Goal: Download file/media

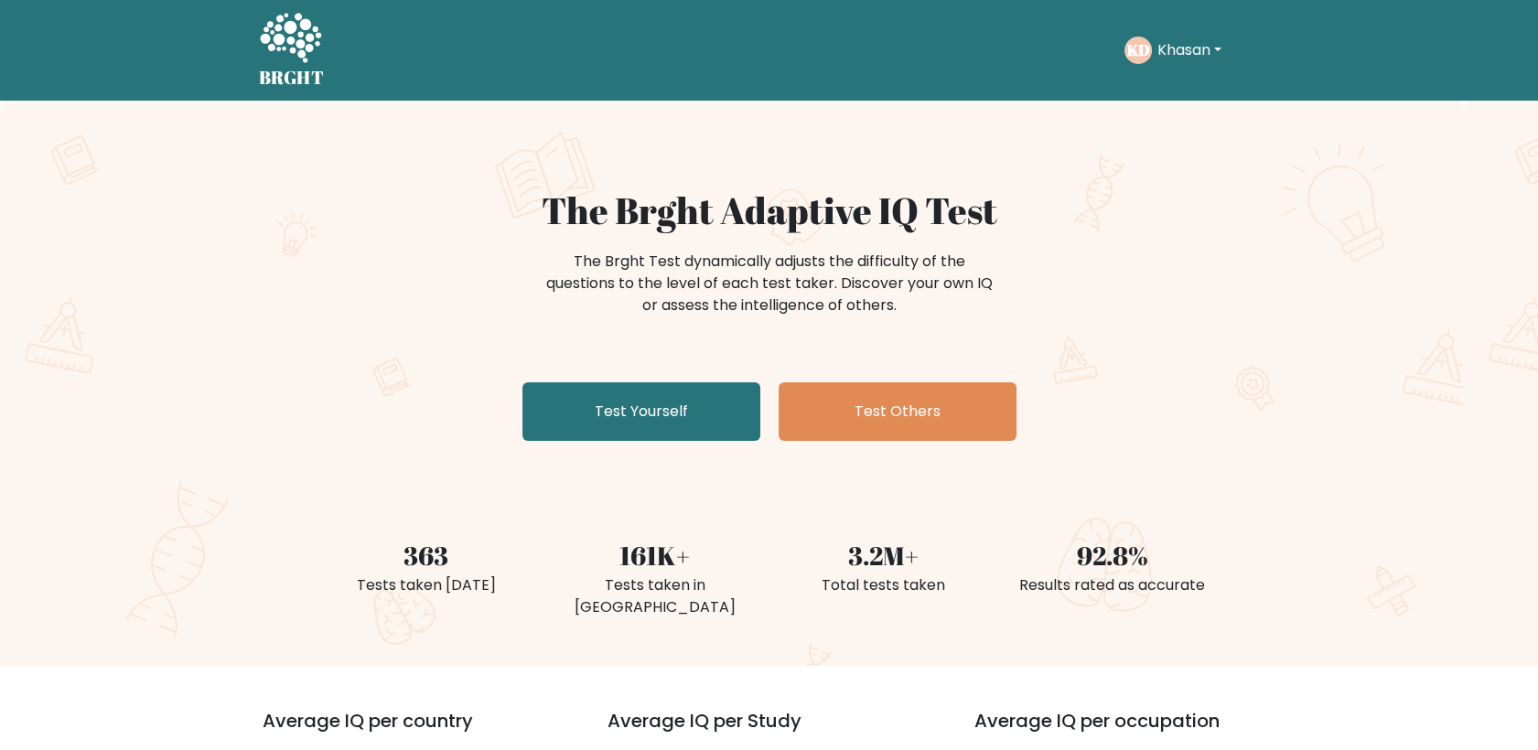
click at [1196, 52] on button "Khasan" at bounding box center [1189, 50] width 75 height 24
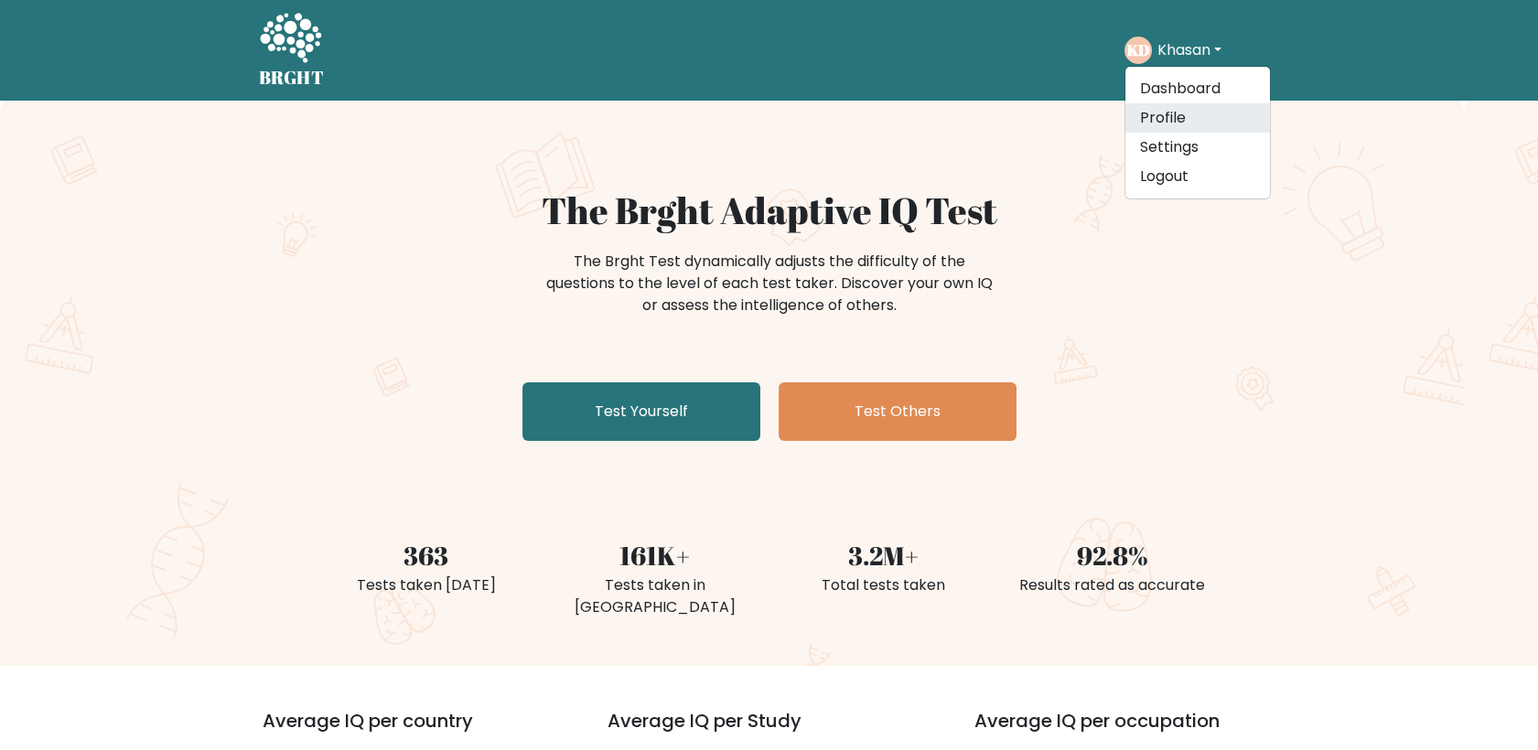
click at [1194, 125] on link "Profile" at bounding box center [1197, 117] width 145 height 29
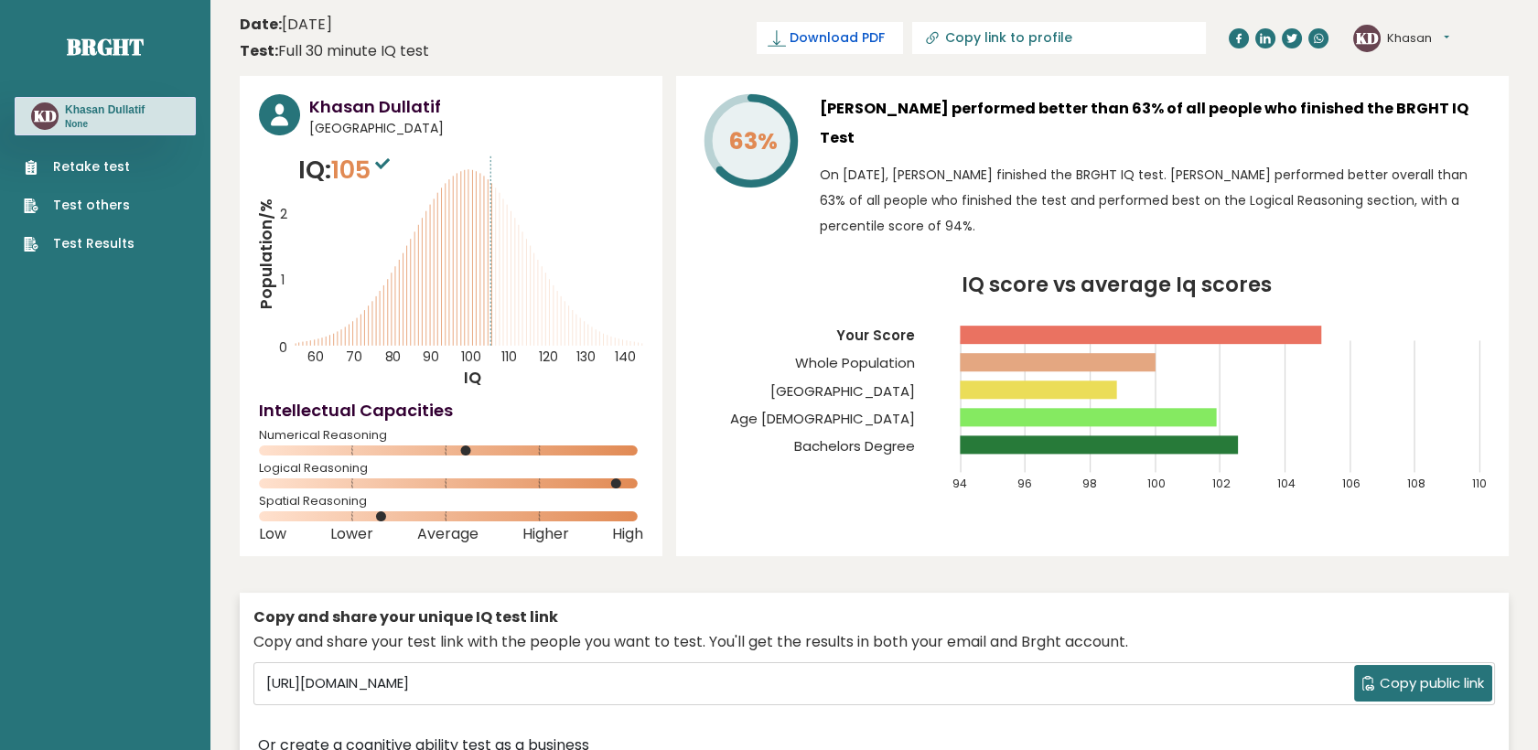
click at [880, 29] on span "Download PDF" at bounding box center [836, 37] width 95 height 19
click at [829, 40] on span "✓ Your PDF is downloaded..." at bounding box center [799, 38] width 208 height 32
